Goal: Use online tool/utility: Utilize a website feature to perform a specific function

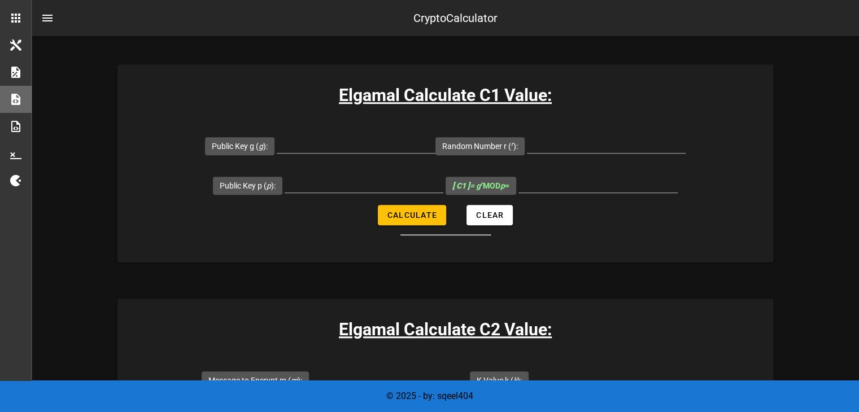
scroll to position [700, 0]
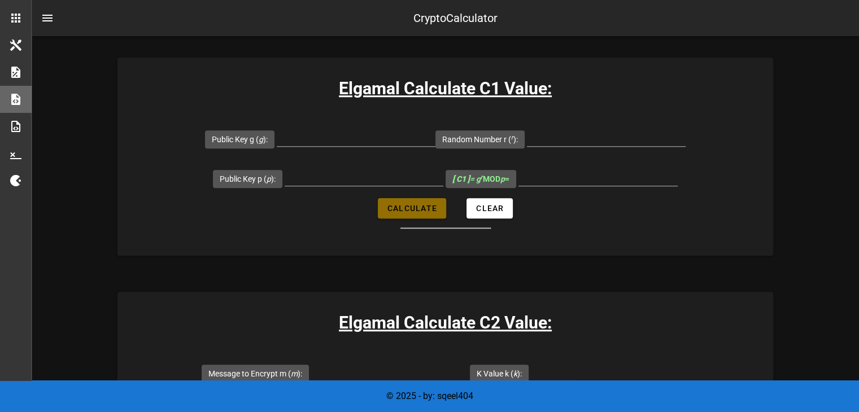
click at [436, 204] on span "Calculate" at bounding box center [412, 208] width 50 height 9
type input "All fields are required"
click at [363, 146] on div at bounding box center [356, 143] width 159 height 30
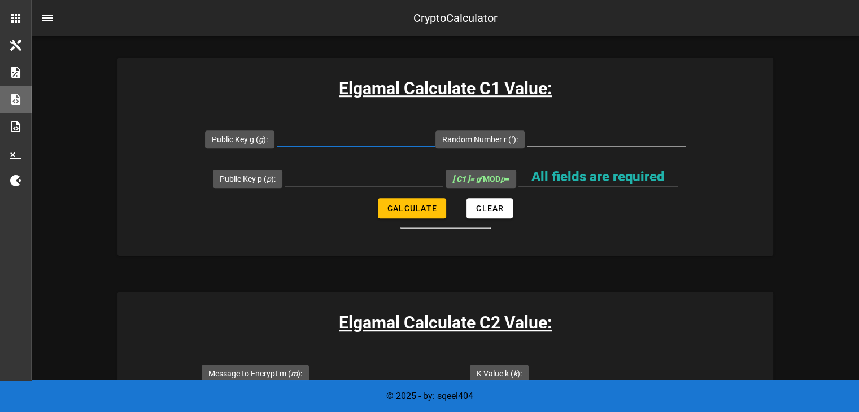
click at [355, 142] on input "Public Key g ( g ):" at bounding box center [356, 137] width 159 height 18
click at [567, 141] on input "Random Number r ( r ):" at bounding box center [606, 137] width 159 height 18
type input "1006"
click at [363, 138] on input "Public Key g ( g ):" at bounding box center [356, 137] width 159 height 18
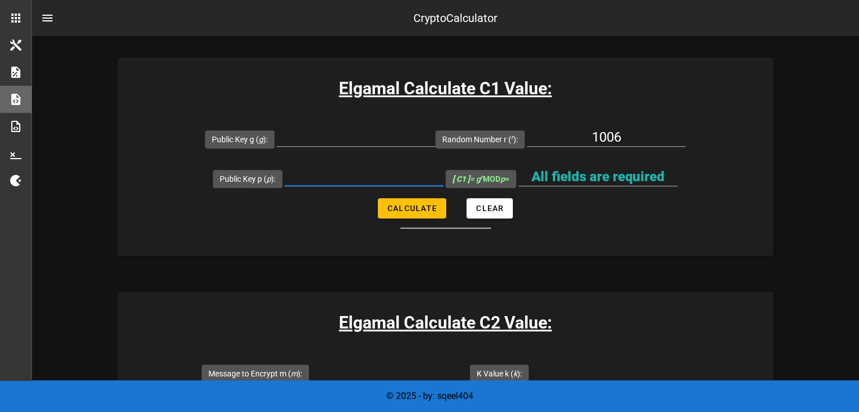
click at [403, 184] on div at bounding box center [364, 177] width 159 height 18
click at [397, 136] on input "Public Key g ( g ):" at bounding box center [356, 137] width 159 height 18
type input "16362"
click at [404, 170] on input "Public Key p ( p ):" at bounding box center [364, 177] width 159 height 18
paste input "3221226791"
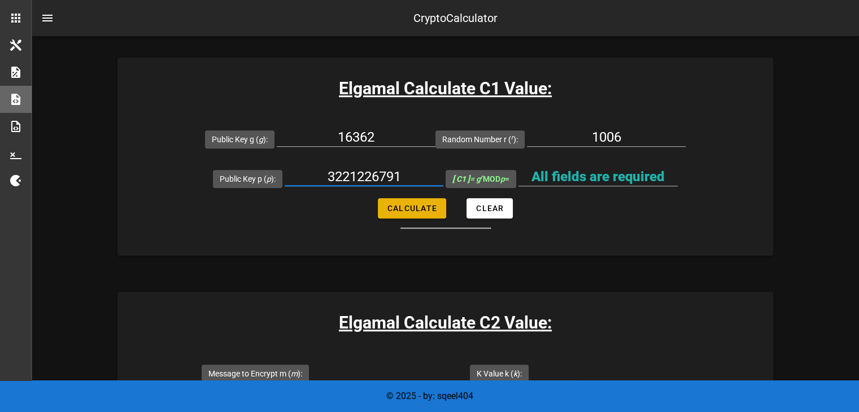
type input "3221226791"
click at [405, 208] on span "Calculate" at bounding box center [412, 208] width 50 height 9
type input "2962005238"
click at [600, 177] on input "2962005238" at bounding box center [597, 177] width 159 height 18
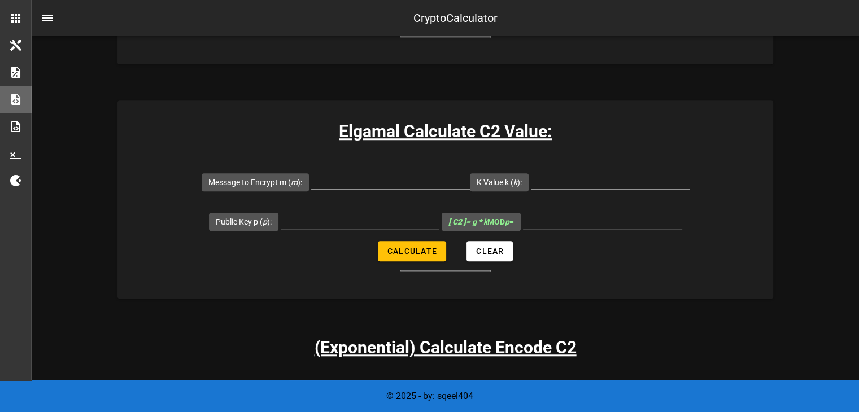
scroll to position [894, 0]
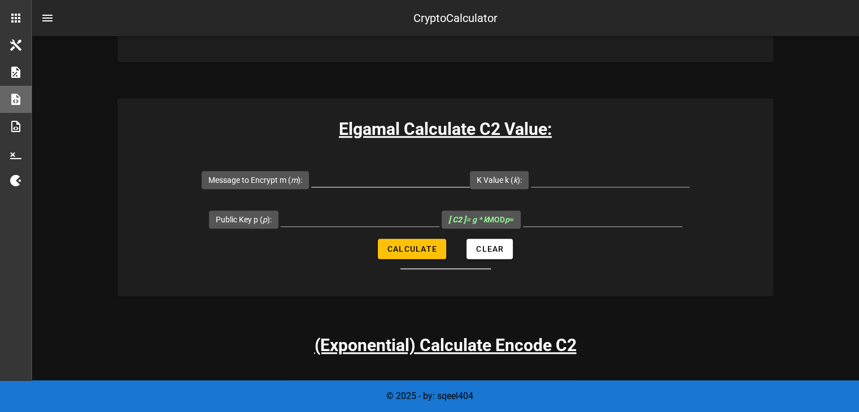
click at [348, 169] on input "Message to Encrypt m ( m ):" at bounding box center [390, 178] width 159 height 18
click at [587, 187] on div at bounding box center [610, 184] width 159 height 30
click at [387, 172] on input "Message to Encrypt m ( m ):" at bounding box center [390, 178] width 159 height 18
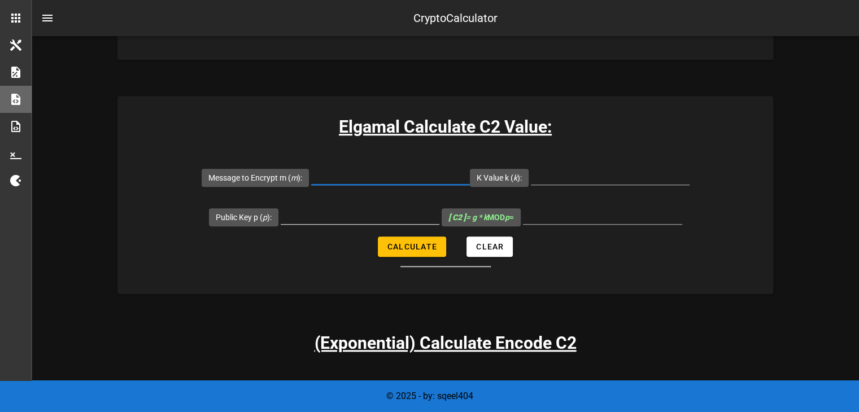
scroll to position [913, 0]
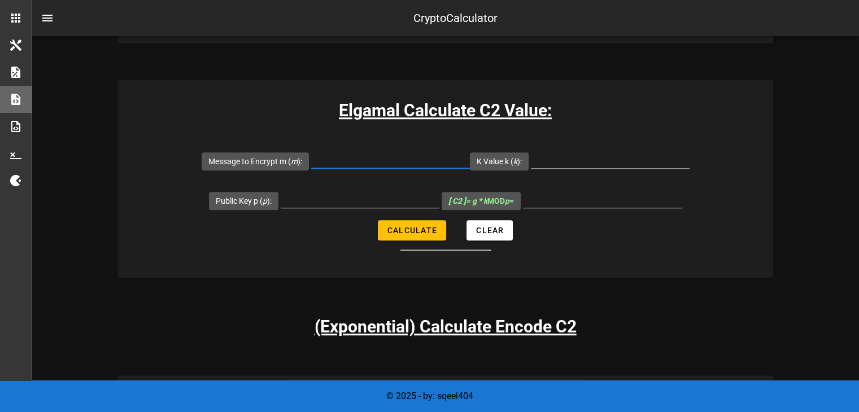
click at [374, 154] on input "Message to Encrypt m ( m ):" at bounding box center [390, 159] width 159 height 18
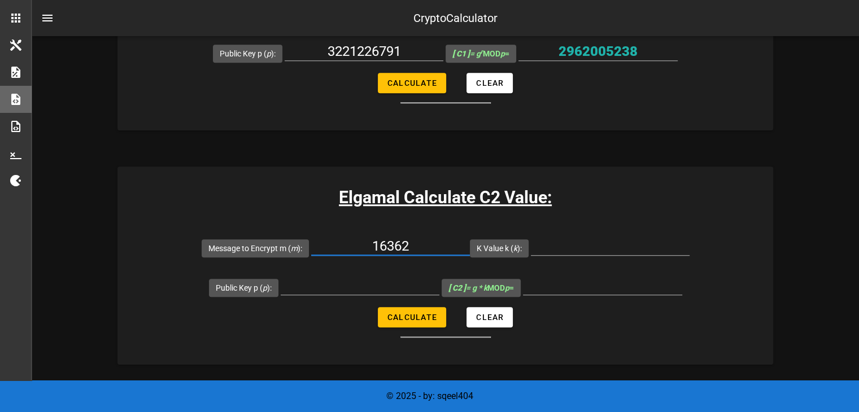
scroll to position [826, 0]
type input "16362"
click at [562, 259] on div at bounding box center [610, 263] width 159 height 8
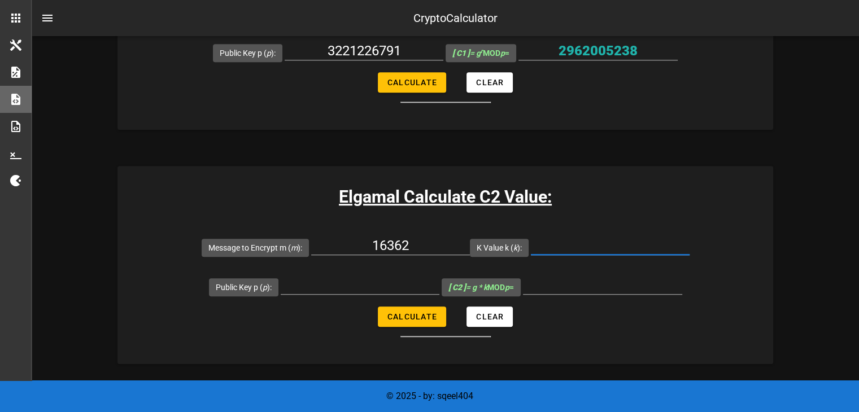
click at [566, 250] on input "K Value k ( k ):" at bounding box center [610, 246] width 159 height 18
type input "6912"
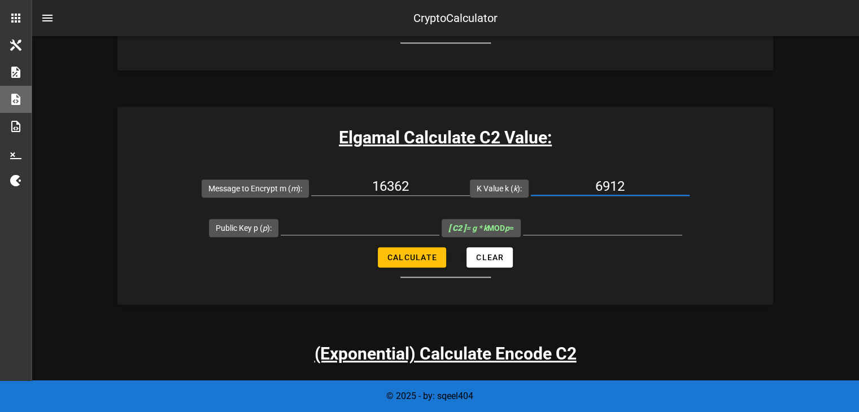
scroll to position [885, 0]
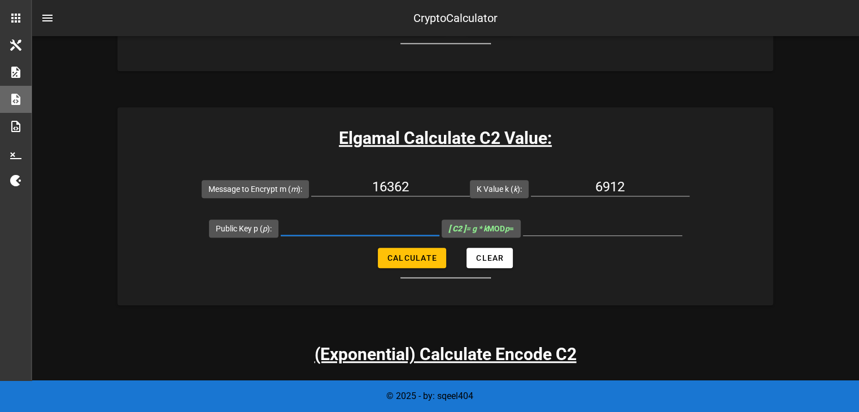
click at [335, 222] on input "Public Key p ( p ):" at bounding box center [360, 226] width 159 height 18
paste input "3221226791"
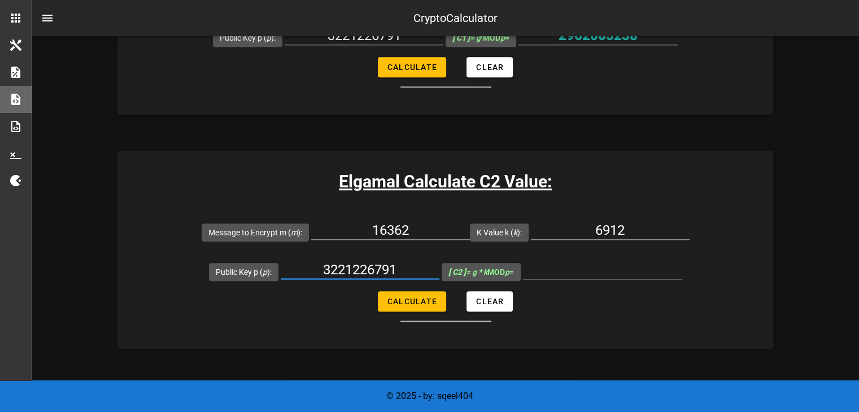
scroll to position [843, 0]
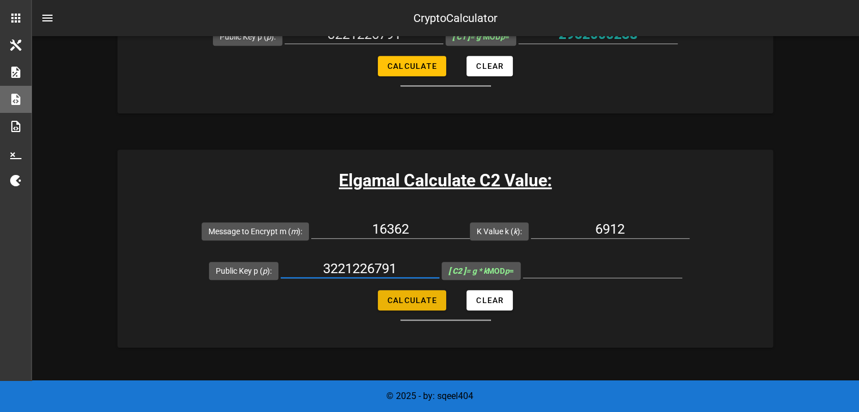
type input "3221226791"
click at [411, 300] on span "Calculate" at bounding box center [412, 300] width 50 height 9
type input "113094144"
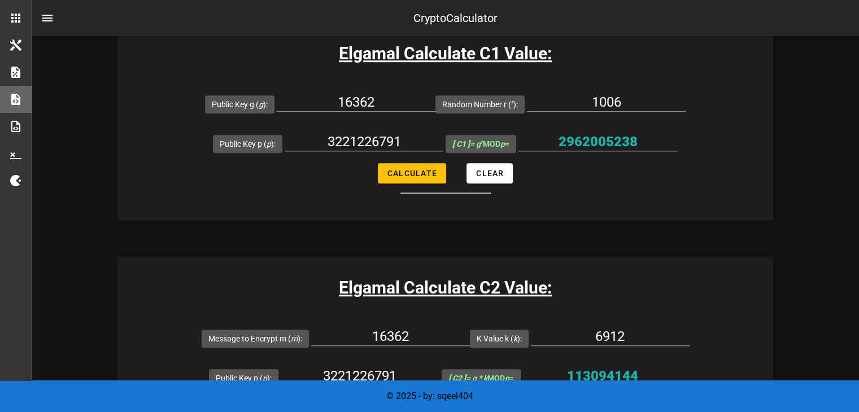
scroll to position [734, 0]
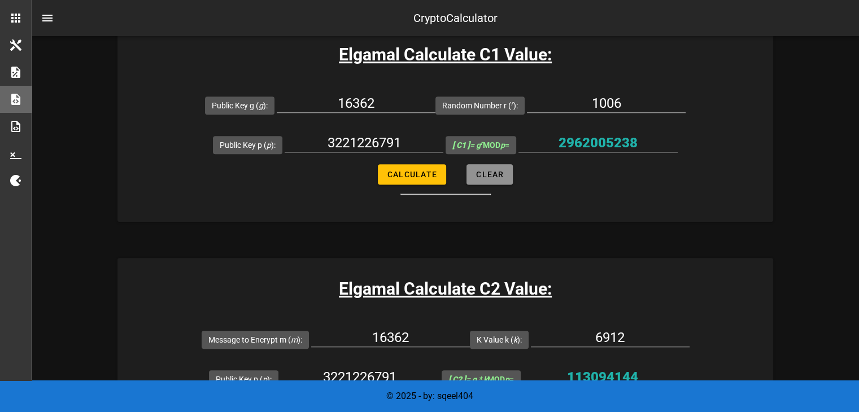
click at [499, 167] on button "Clear" at bounding box center [489, 174] width 46 height 20
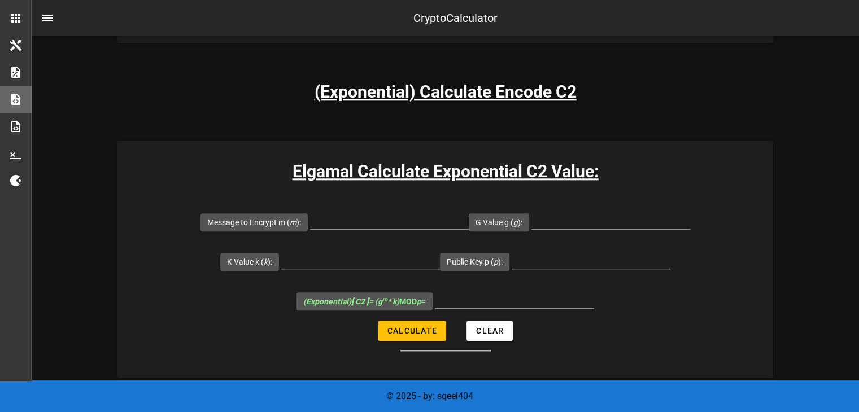
scroll to position [1149, 0]
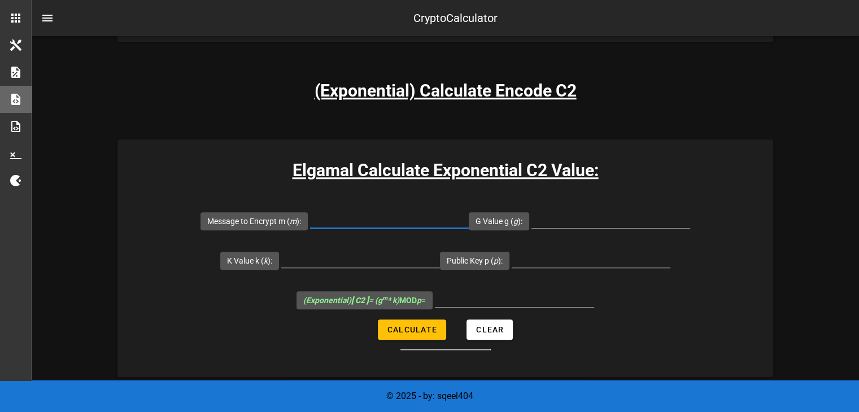
click at [372, 223] on input "Message to Encrypt m ( m ):" at bounding box center [389, 219] width 159 height 18
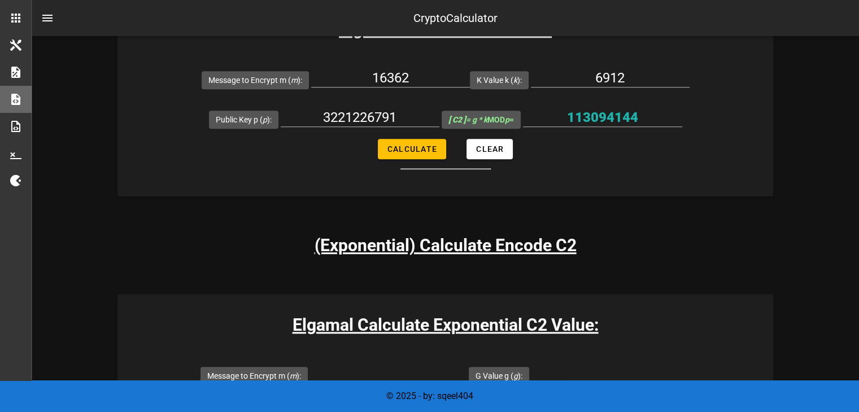
scroll to position [993, 0]
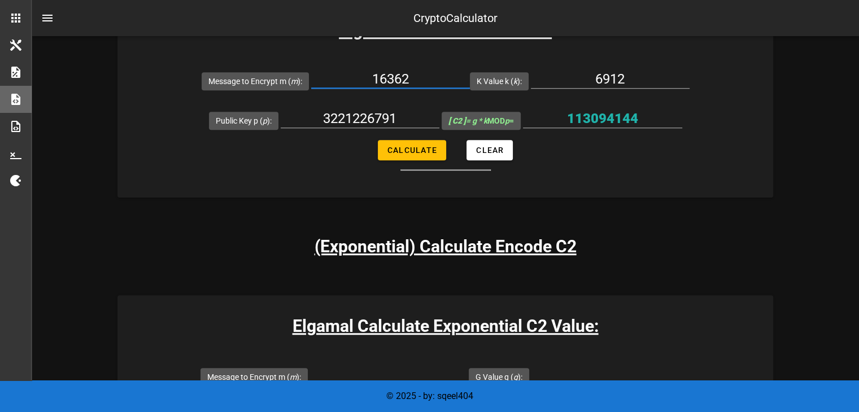
click at [405, 76] on input "16362" at bounding box center [390, 79] width 159 height 18
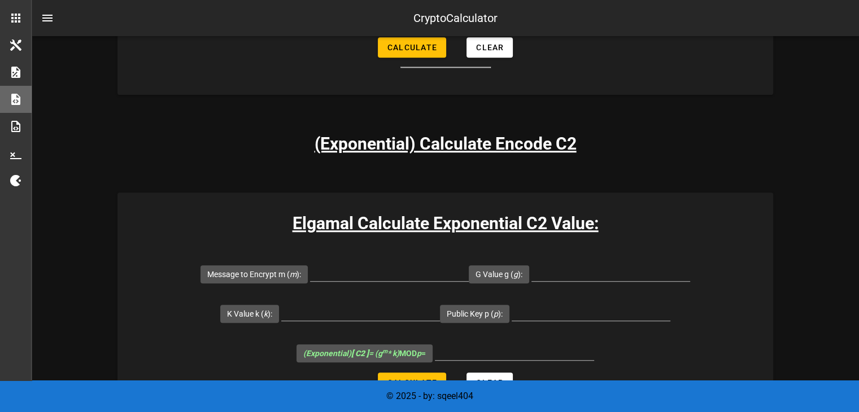
scroll to position [1096, 0]
click at [355, 272] on input "Message to Encrypt m ( m ):" at bounding box center [389, 272] width 159 height 18
paste input "16362"
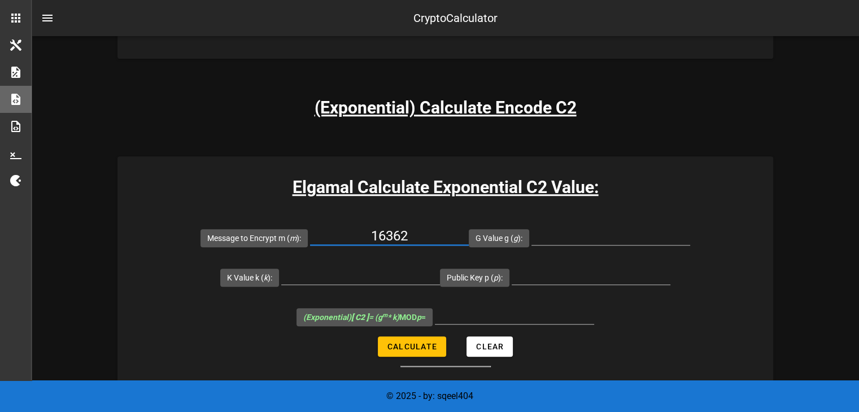
scroll to position [1132, 0]
type input "16362"
click at [567, 233] on input "G Value g ( g ):" at bounding box center [610, 236] width 159 height 18
click at [355, 280] on input "K Value k ( k ):" at bounding box center [360, 276] width 159 height 18
